Goal: Book appointment/travel/reservation

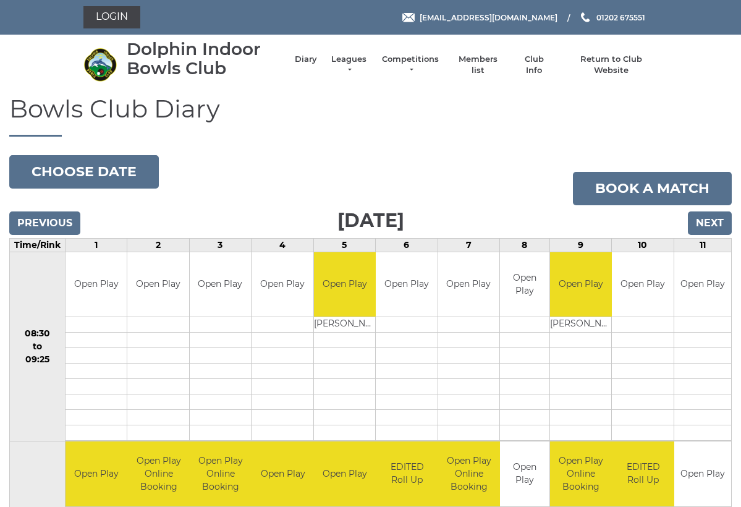
click at [716, 222] on input "Next" at bounding box center [710, 222] width 44 height 23
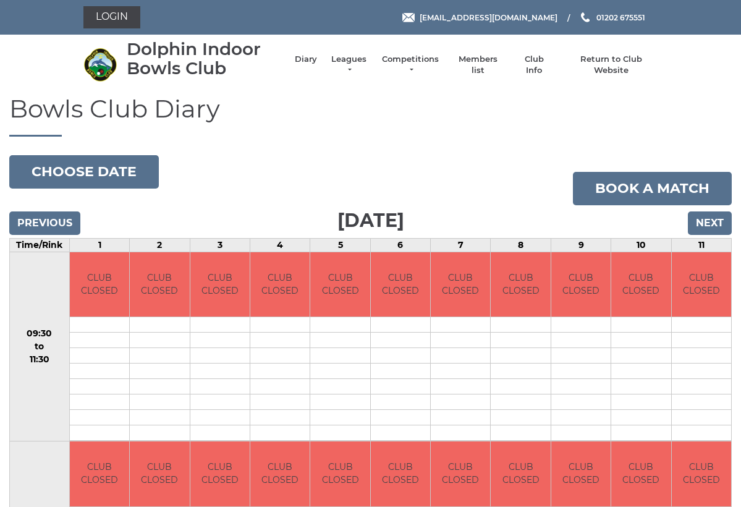
click at [715, 221] on input "Next" at bounding box center [710, 222] width 44 height 23
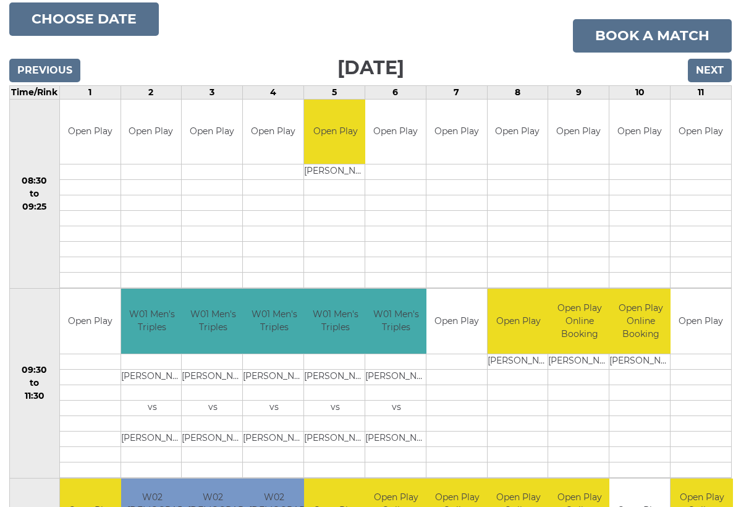
scroll to position [150, 0]
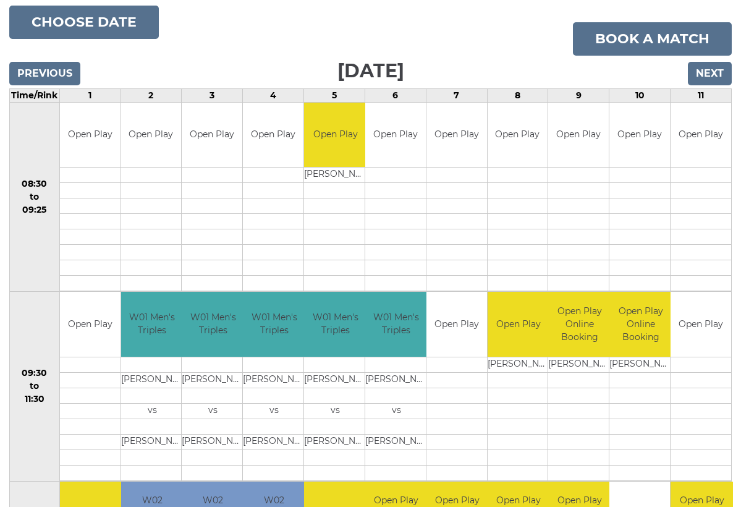
click at [717, 67] on input "Next" at bounding box center [710, 73] width 44 height 23
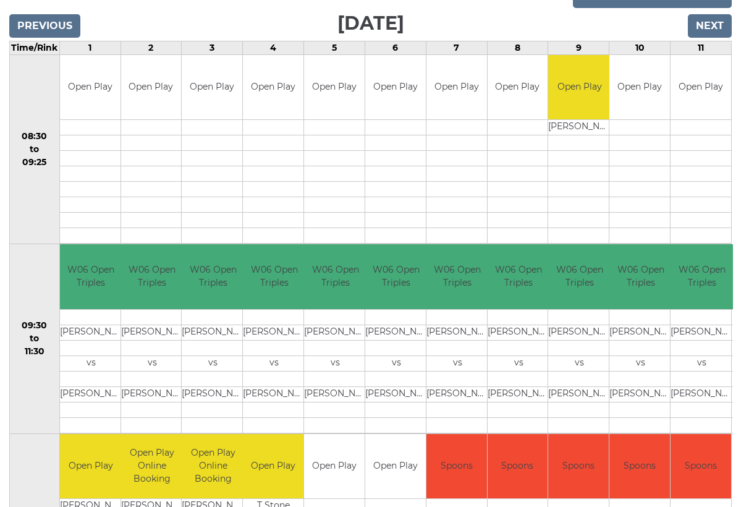
scroll to position [200, 0]
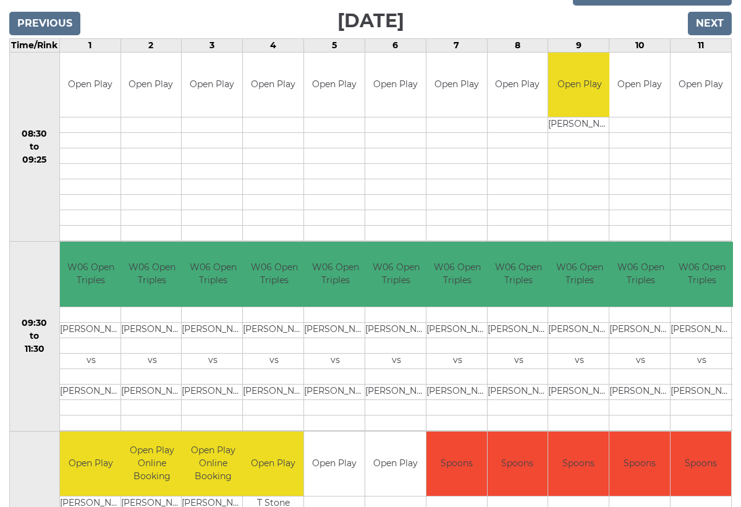
click at [715, 19] on input "Next" at bounding box center [710, 23] width 44 height 23
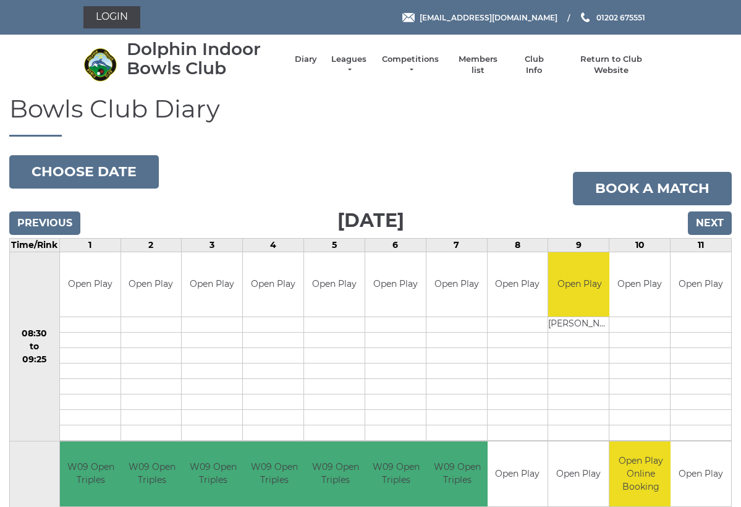
click at [710, 219] on input "Next" at bounding box center [710, 222] width 44 height 23
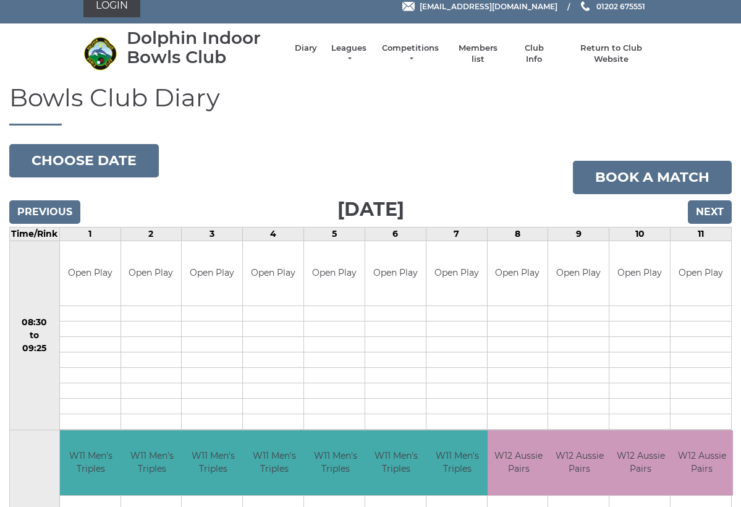
scroll to position [7, 0]
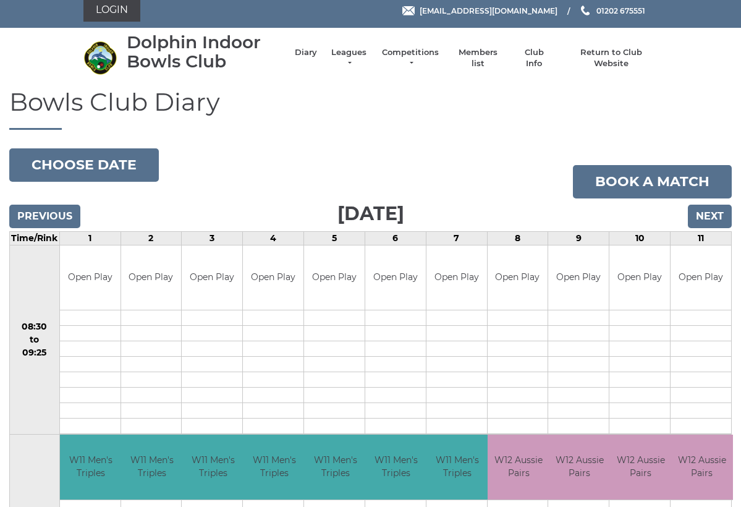
click at [710, 211] on input "Next" at bounding box center [710, 215] width 44 height 23
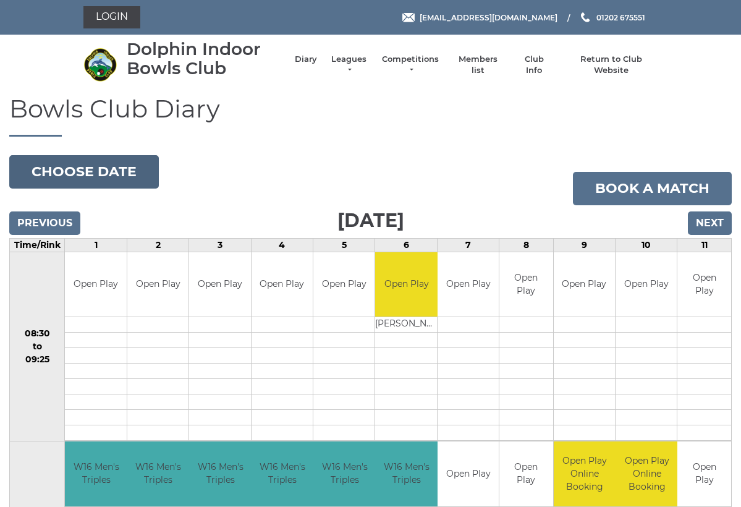
click at [90, 169] on button "Choose date" at bounding box center [84, 171] width 150 height 33
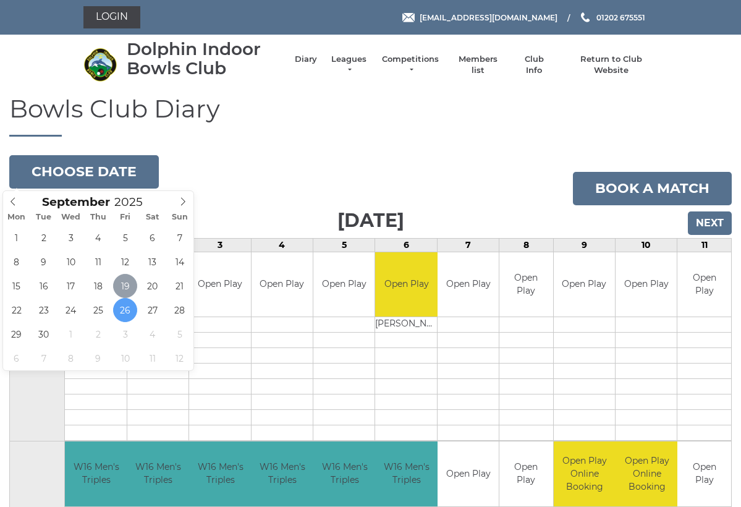
type input "2025-09-19"
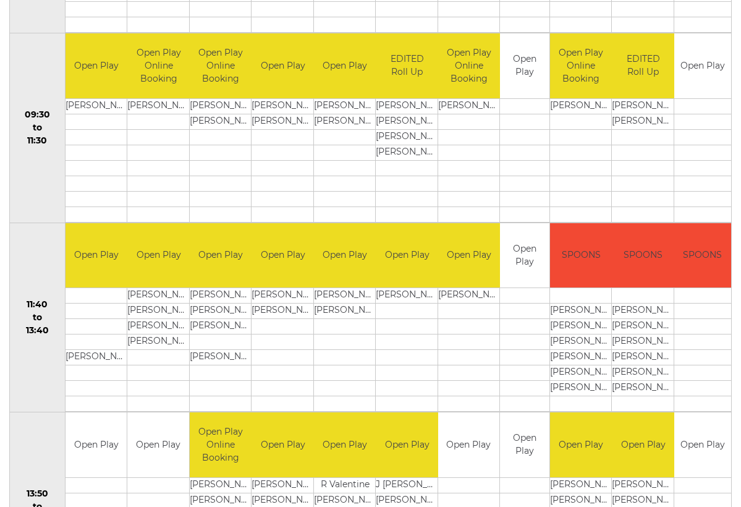
scroll to position [411, 0]
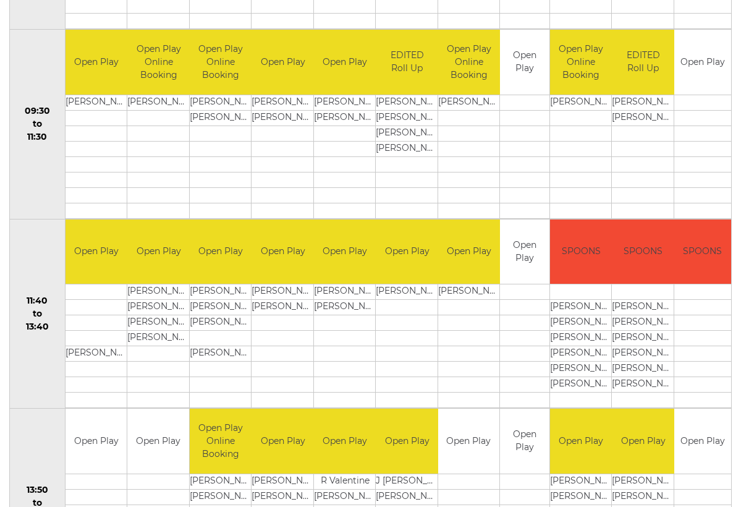
click at [512, 400] on td at bounding box center [524, 399] width 49 height 15
